Goal: Task Accomplishment & Management: Complete application form

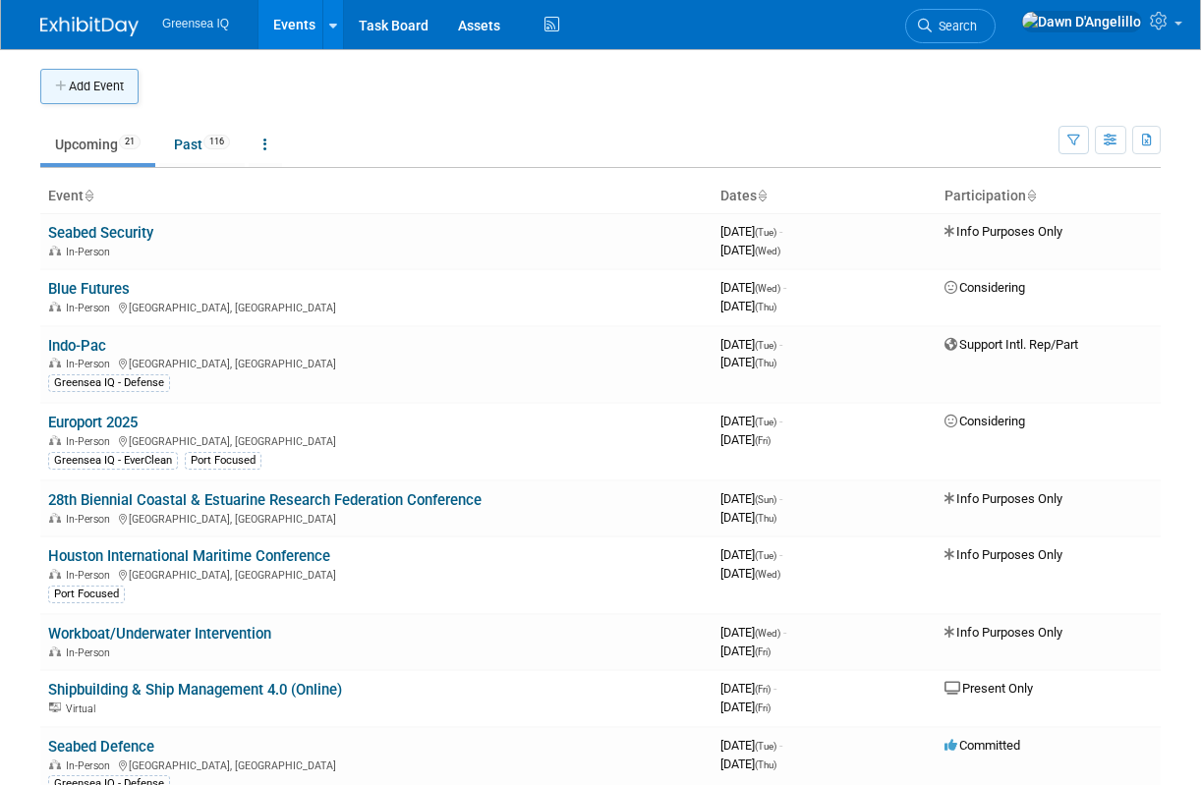
click at [111, 84] on button "Add Event" at bounding box center [89, 86] width 98 height 35
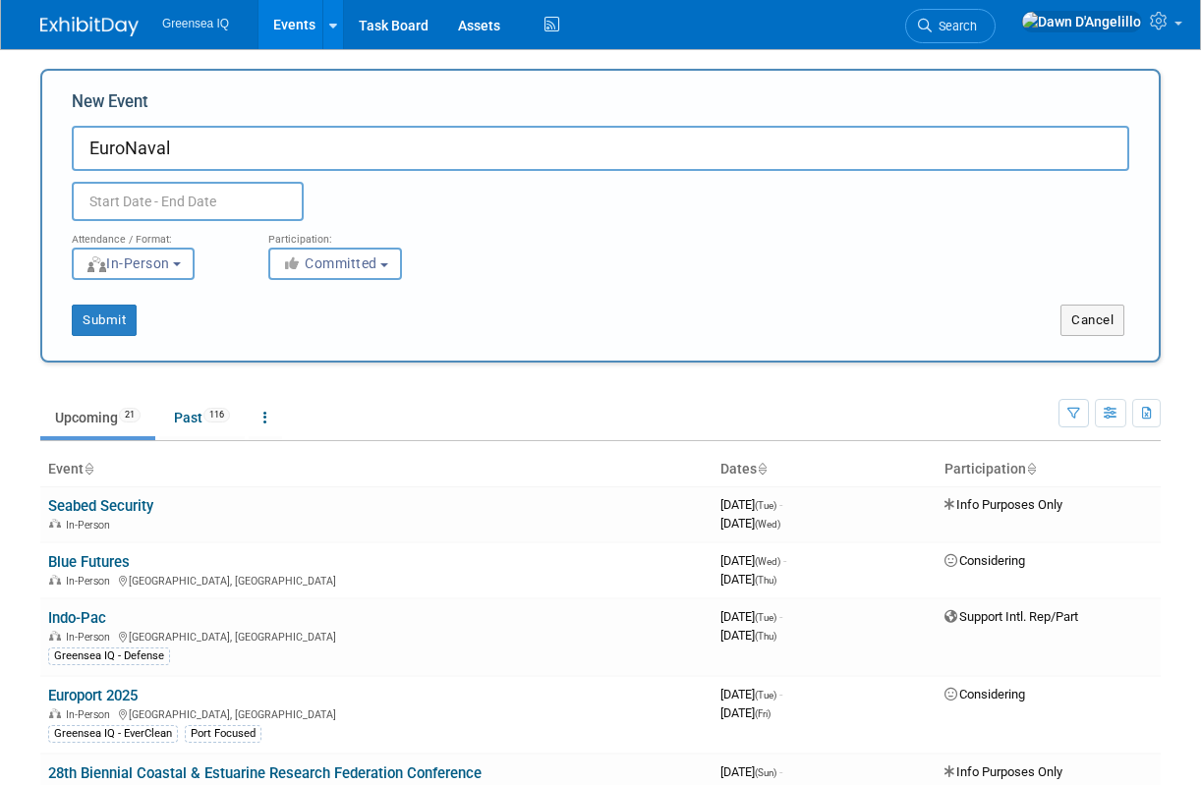
type input "EuroNaval"
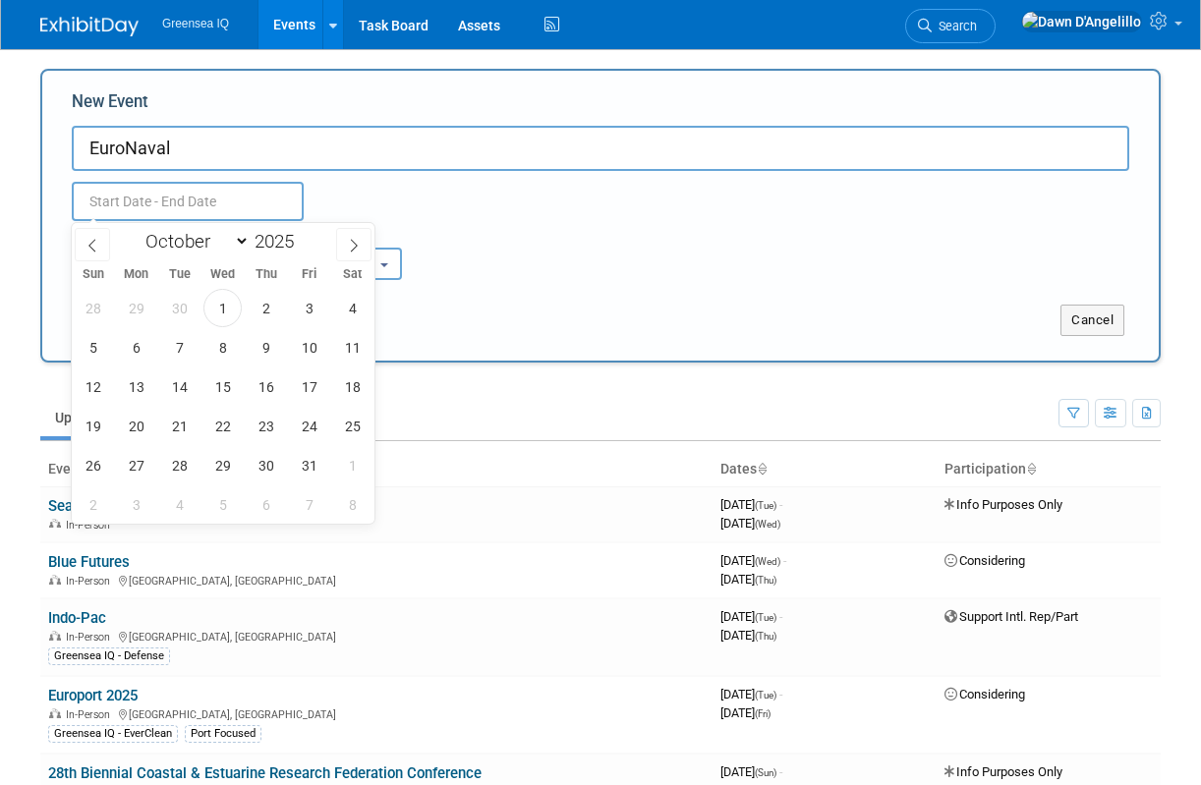
click at [127, 203] on input "text" at bounding box center [188, 201] width 232 height 39
click at [303, 237] on span at bounding box center [302, 236] width 14 height 12
type input "2026"
click at [352, 243] on icon at bounding box center [354, 246] width 14 height 14
select select "10"
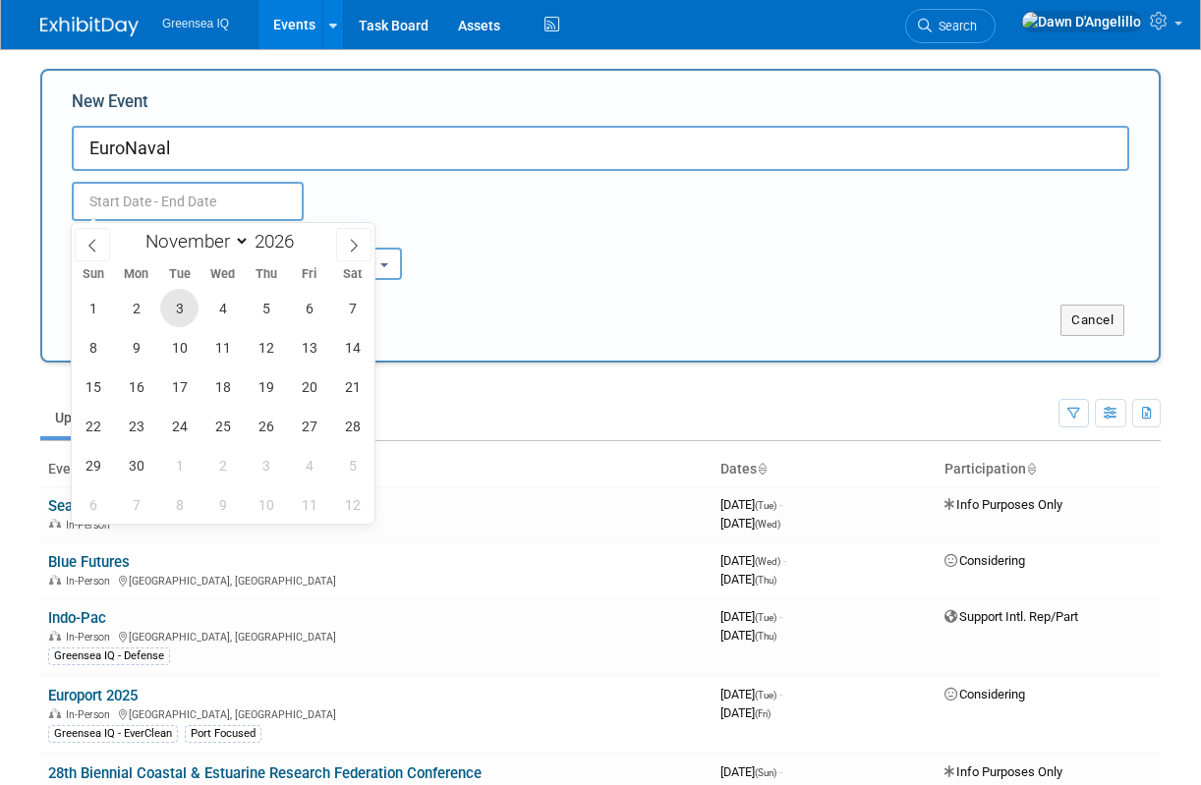
click at [175, 307] on span "3" at bounding box center [179, 308] width 38 height 38
click at [306, 311] on span "6" at bounding box center [309, 308] width 38 height 38
type input "[DATE] to [DATE]"
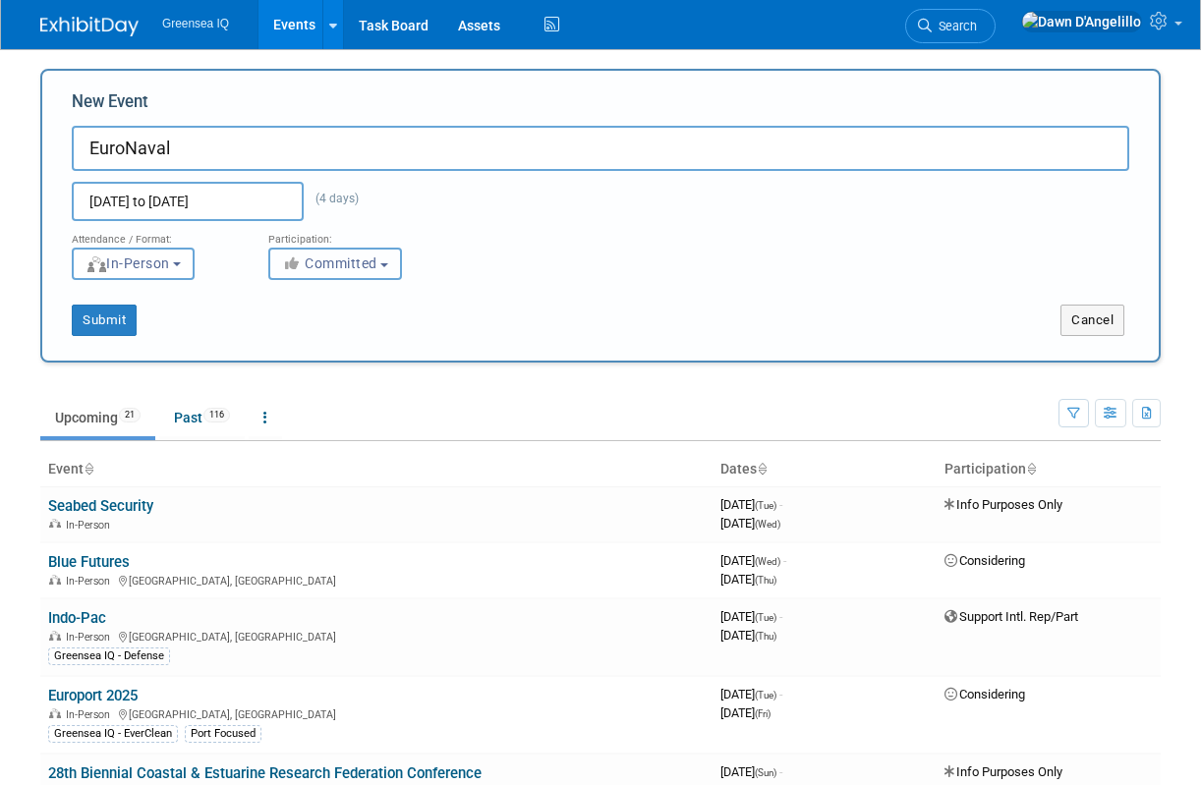
click at [346, 267] on span "Committed" at bounding box center [329, 264] width 95 height 16
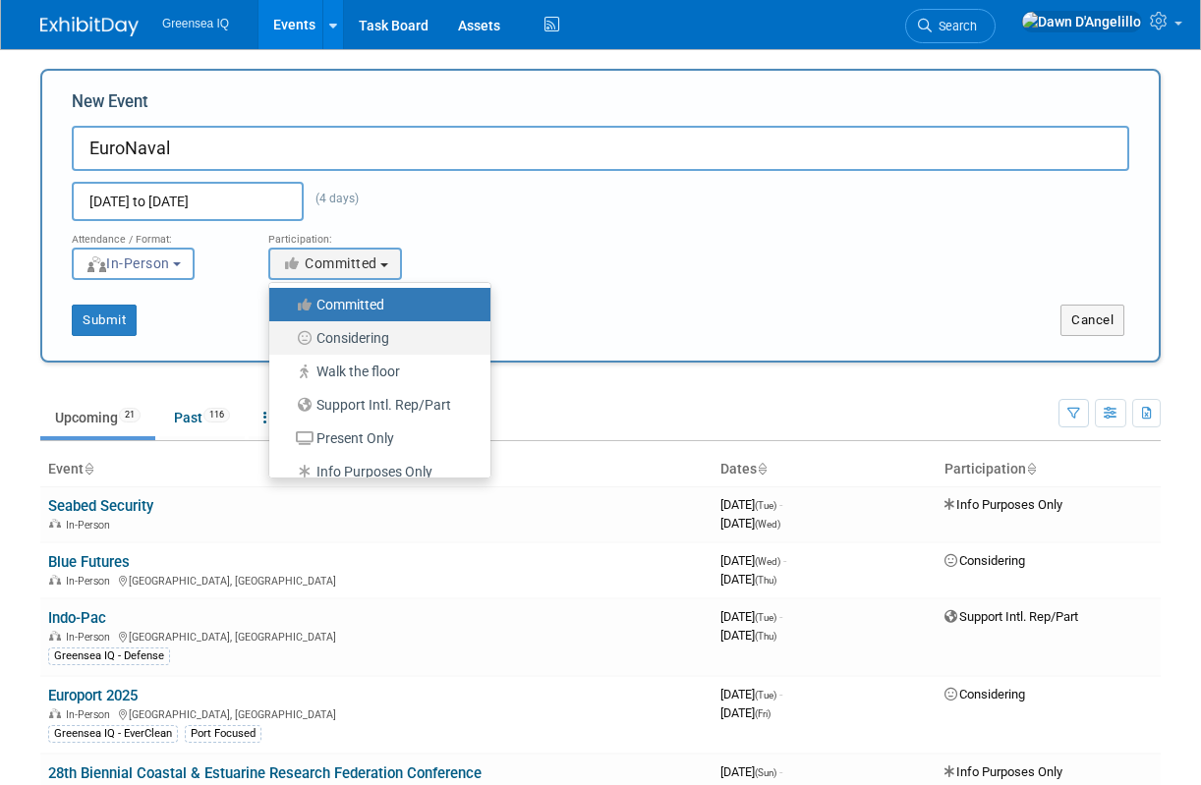
click at [346, 338] on label "Considering" at bounding box center [375, 338] width 192 height 26
click at [287, 338] on input "Considering" at bounding box center [280, 338] width 13 height 13
select select "2"
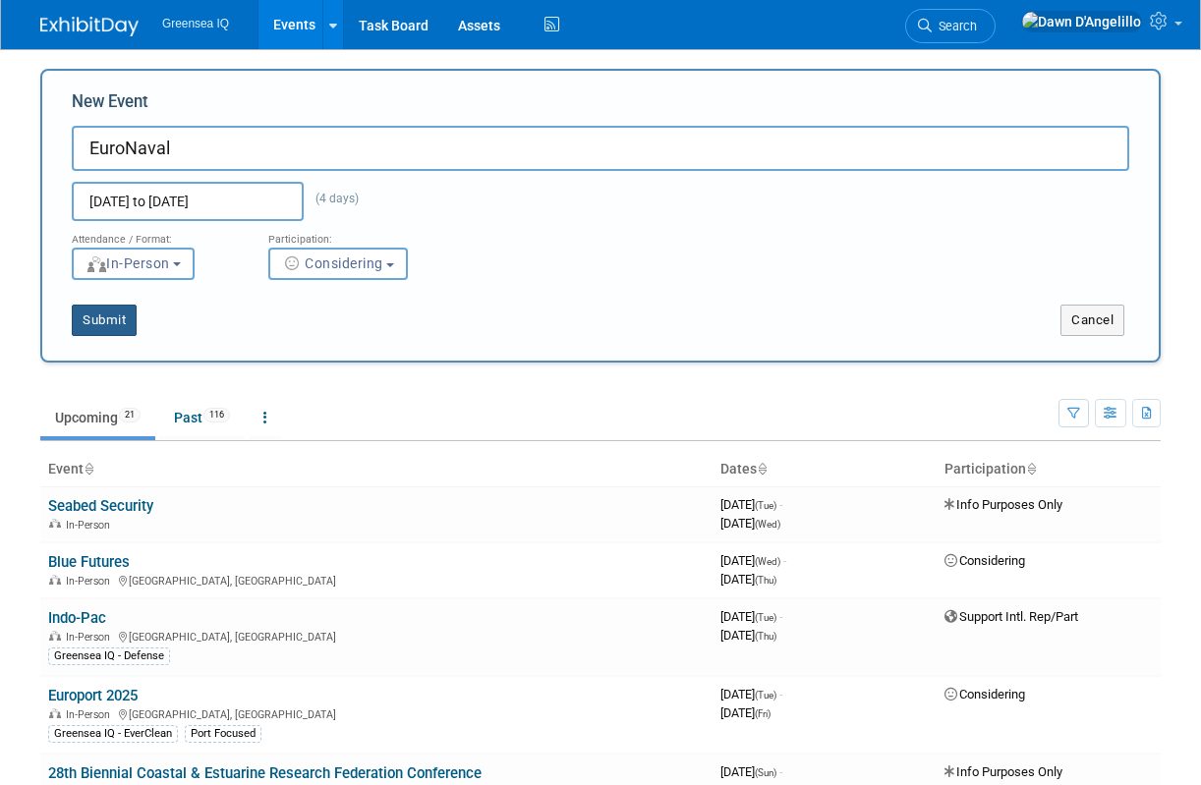
click at [101, 318] on button "Submit" at bounding box center [104, 320] width 65 height 31
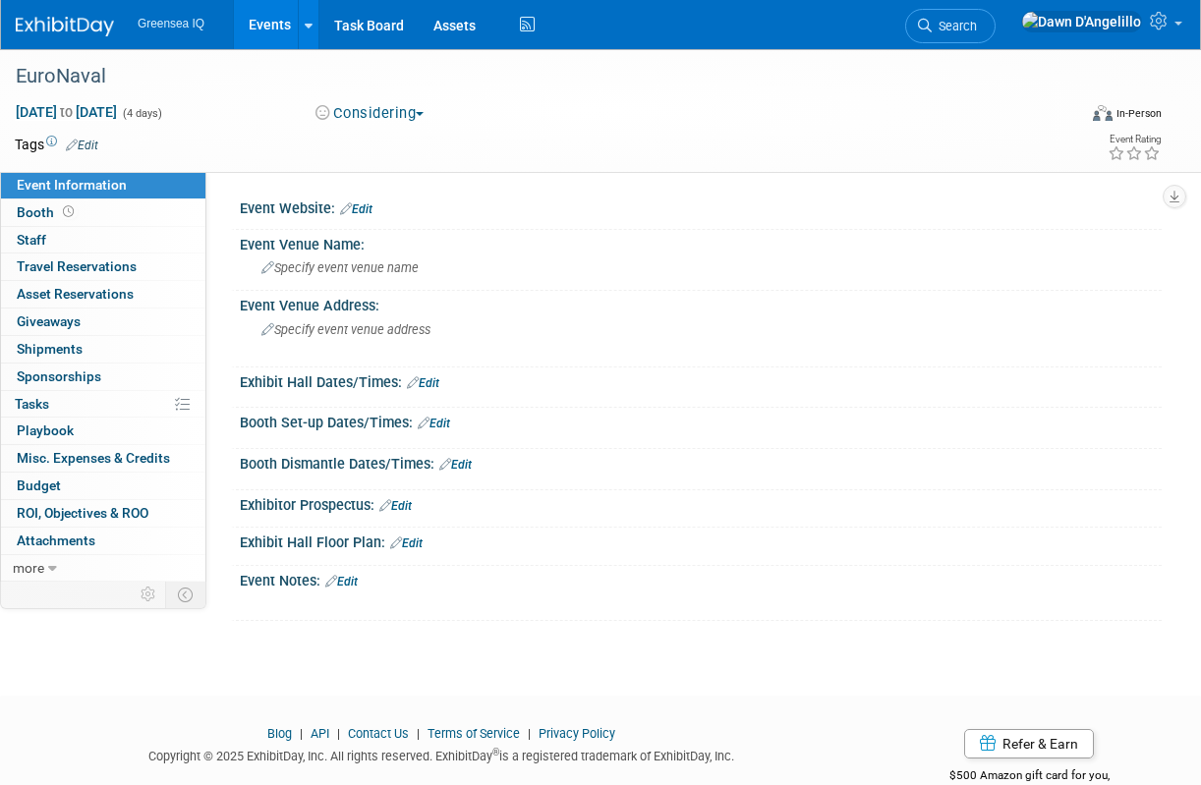
click at [356, 203] on link "Edit" at bounding box center [356, 209] width 32 height 14
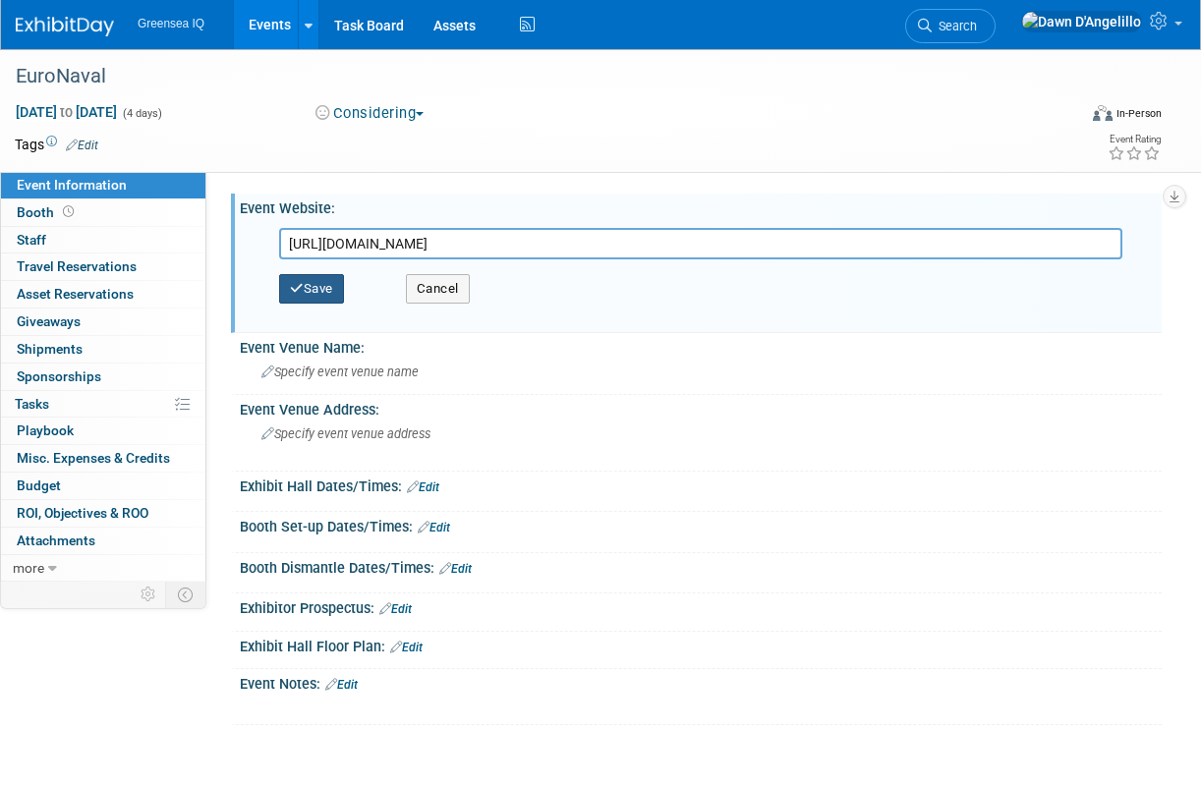
type input "https://www.sogena-events.com/euronaval/?lang=en"
click at [309, 288] on button "Save" at bounding box center [311, 288] width 65 height 29
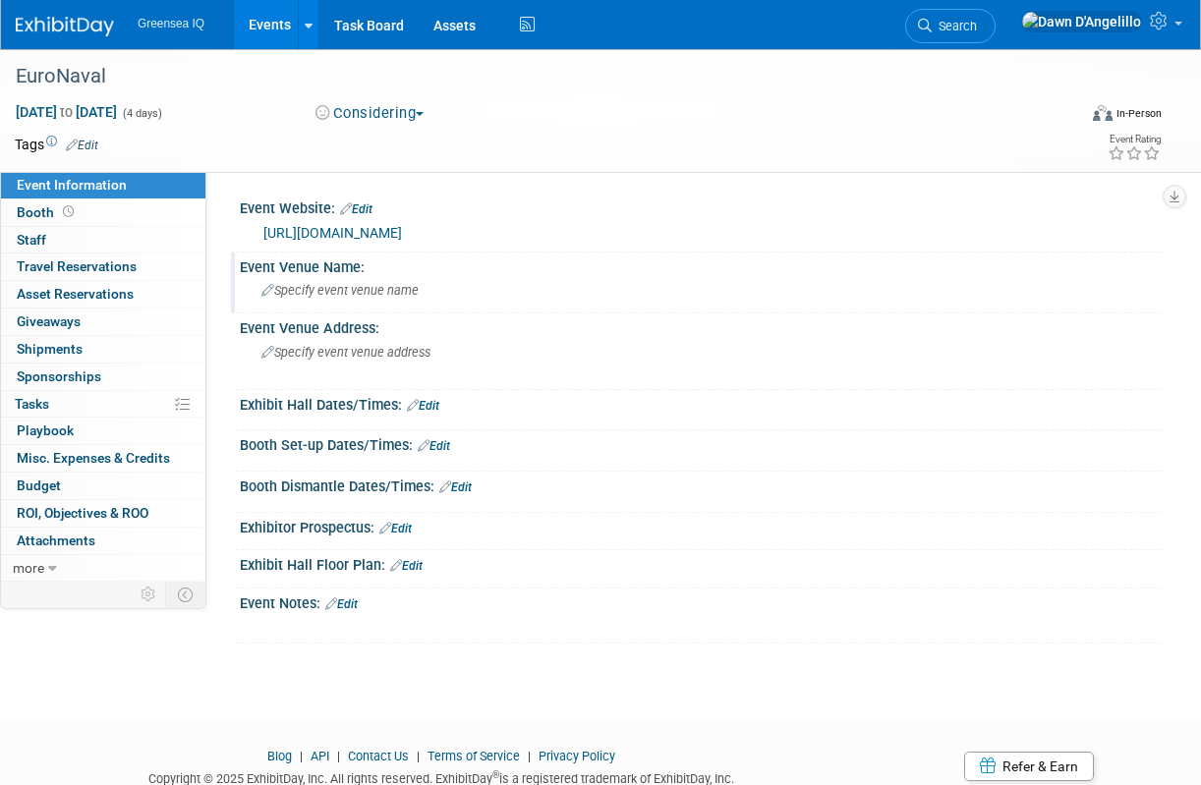
click at [352, 287] on span "Specify event venue name" at bounding box center [339, 290] width 157 height 15
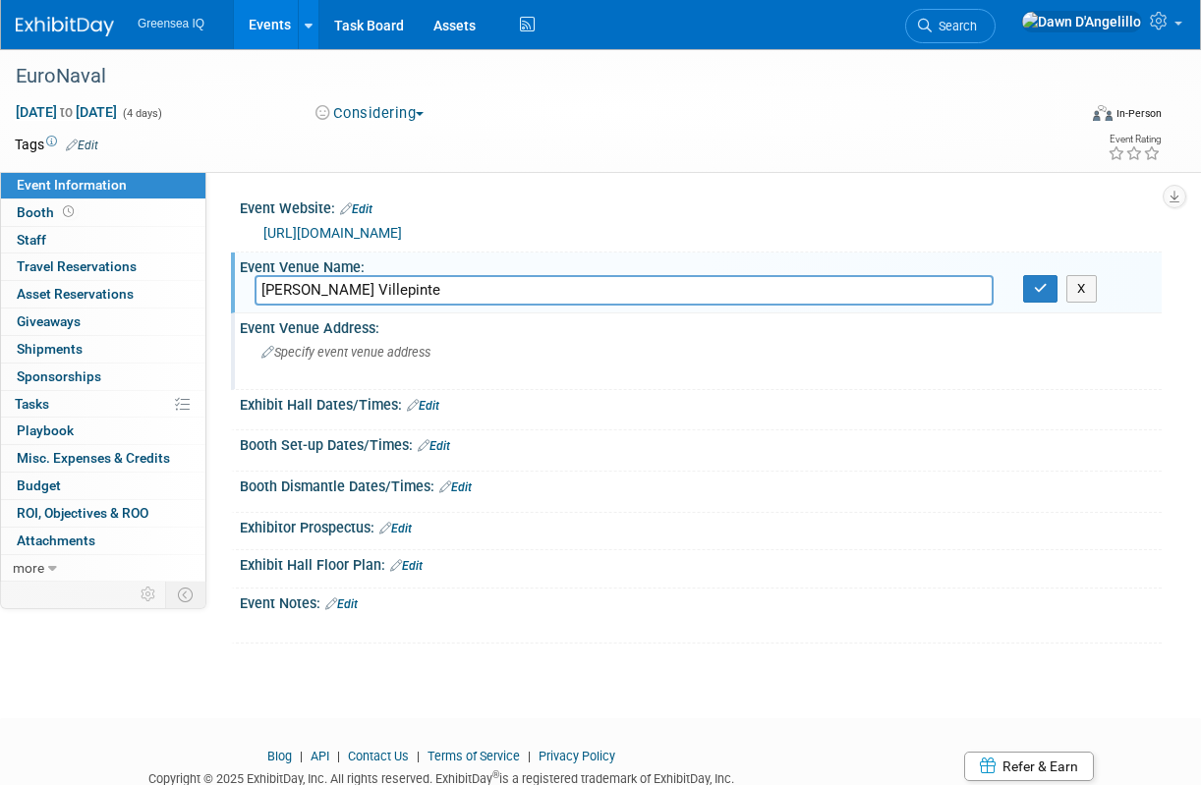
type input "Paris Nord Villepinte"
click at [355, 354] on span "Specify event venue address" at bounding box center [345, 352] width 169 height 15
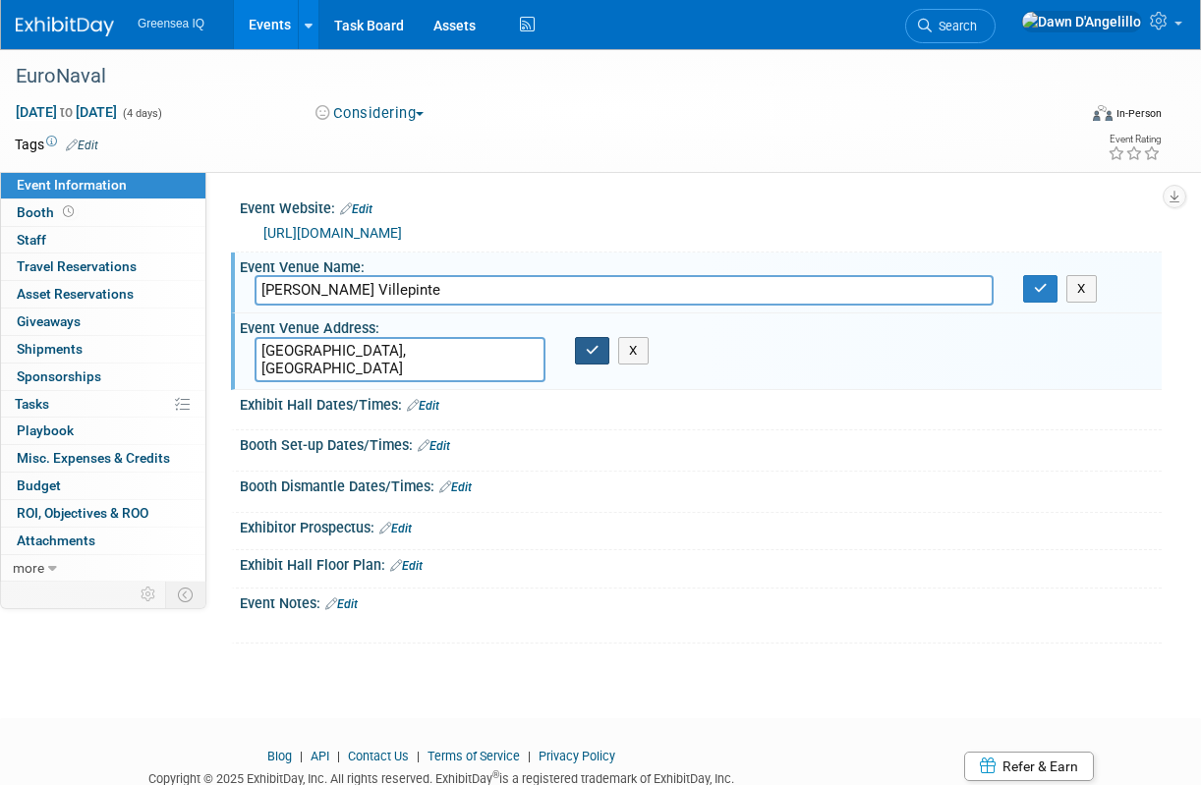
type textarea "Paris, France"
click at [581, 358] on button "button" at bounding box center [592, 351] width 35 height 28
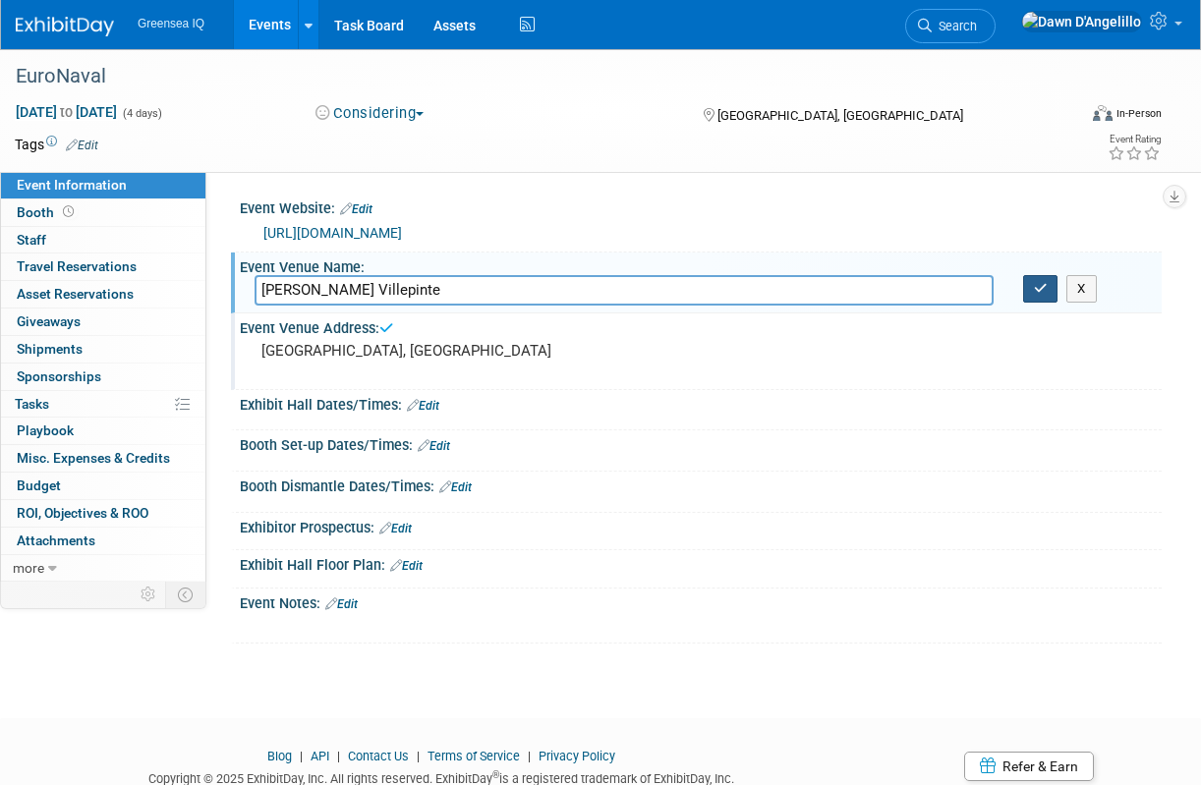
click at [1044, 290] on icon "button" at bounding box center [1041, 288] width 14 height 13
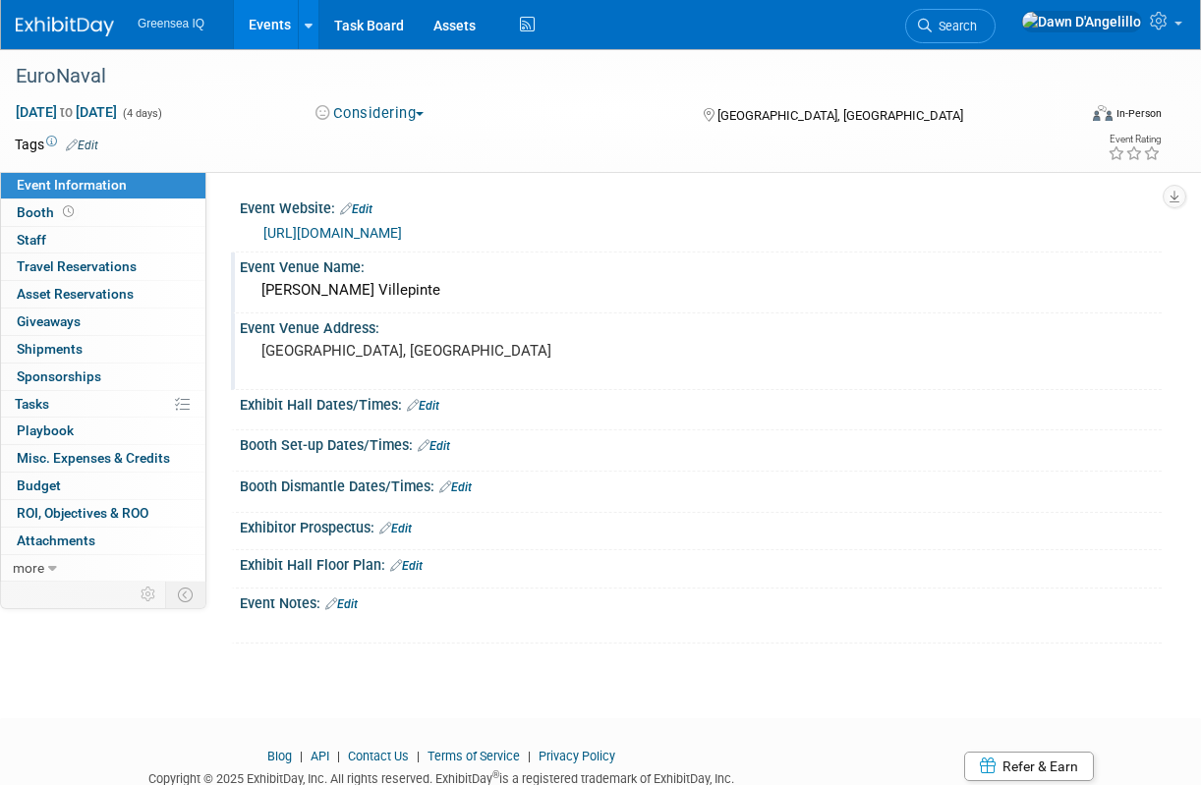
click at [101, 710] on body "Greensea IQ Events Add Event Bulk Upload Events Shareable Event Boards Recently…" at bounding box center [600, 392] width 1201 height 785
